Goal: Find specific page/section: Find specific page/section

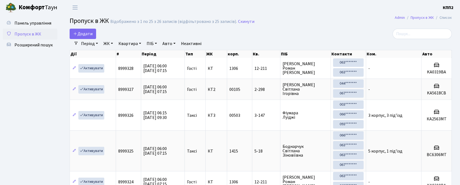
select select "25"
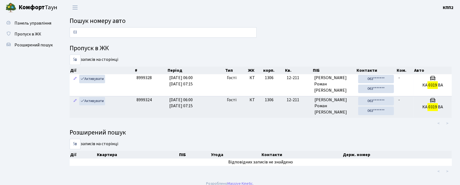
type input "0"
